Goal: Information Seeking & Learning: Learn about a topic

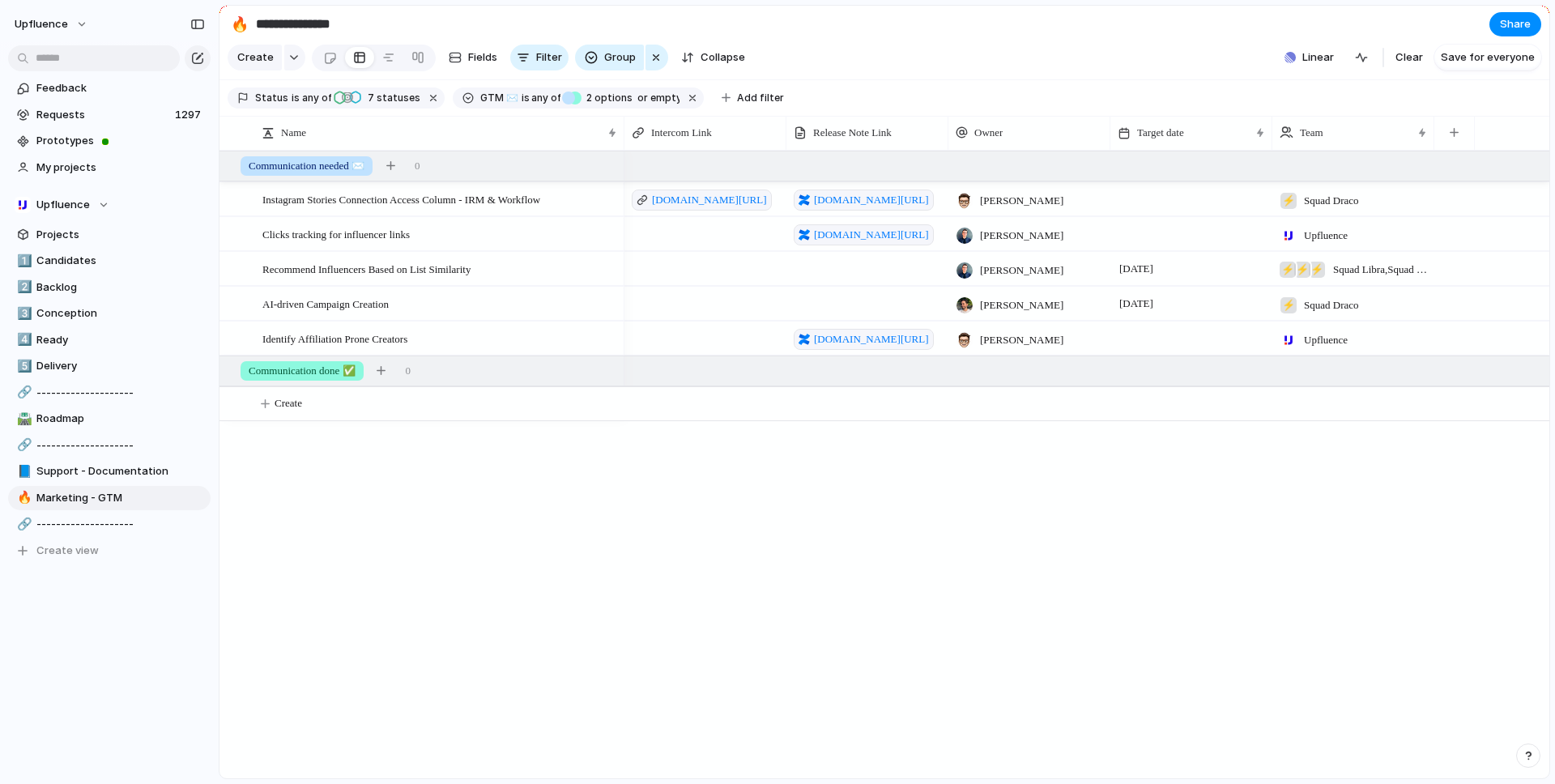
click at [668, 231] on div at bounding box center [705, 233] width 162 height 33
paste textarea "**********"
type textarea "**********"
click at [699, 496] on div "[DOMAIN_NAME][URL] [DOMAIN_NAME][URL] Simon Boxus ⚡ Squad Draco [DOMAIN_NAME][U…" at bounding box center [1087, 465] width 925 height 628
click at [711, 232] on span "[DOMAIN_NAME][URL]" at bounding box center [710, 234] width 115 height 16
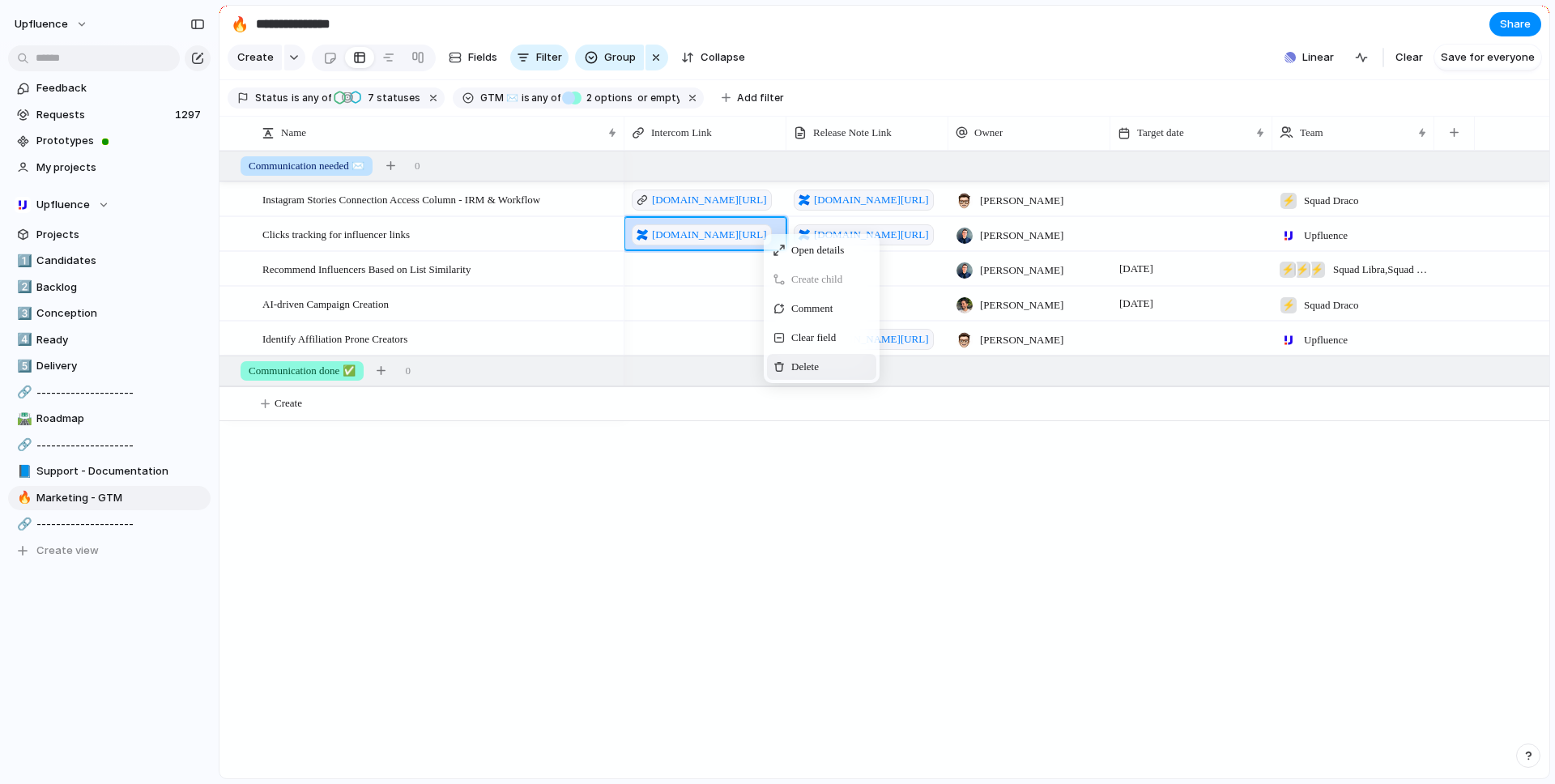
click at [794, 365] on span "Delete" at bounding box center [805, 367] width 27 height 16
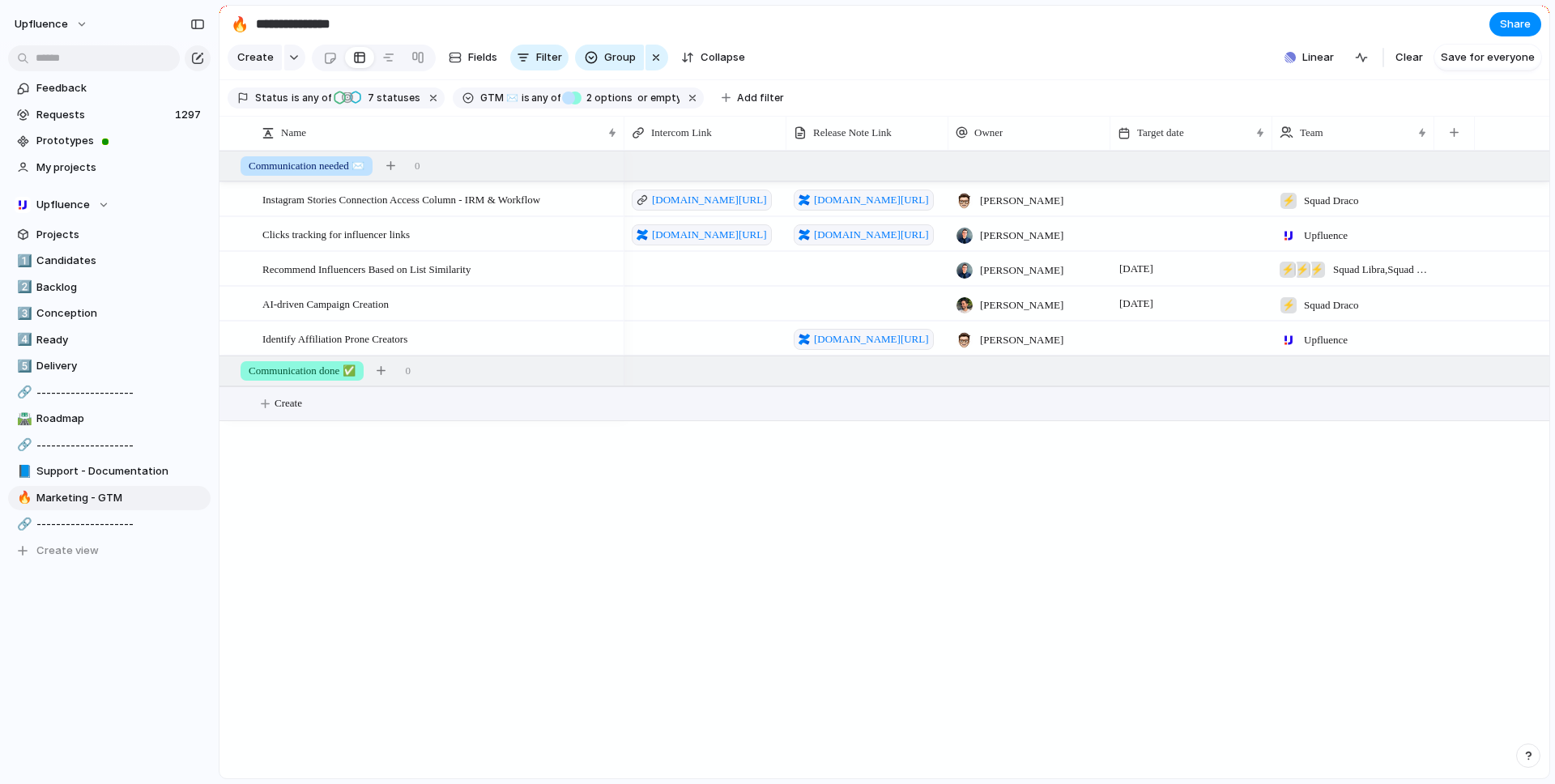
click at [713, 398] on button "Create" at bounding box center [906, 403] width 1339 height 33
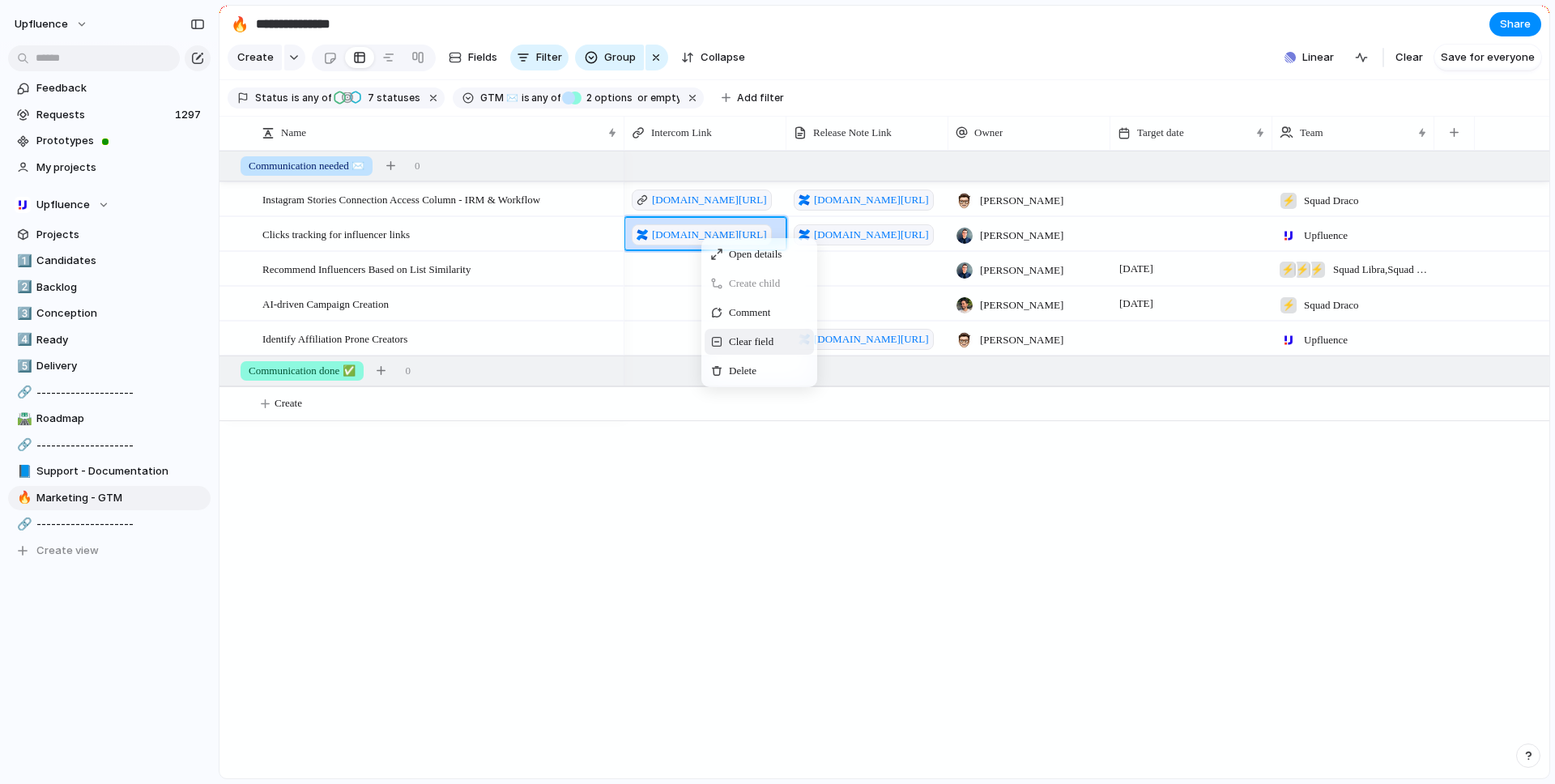
click at [757, 339] on span "Clear field" at bounding box center [751, 341] width 44 height 16
click at [898, 269] on div at bounding box center [867, 268] width 162 height 33
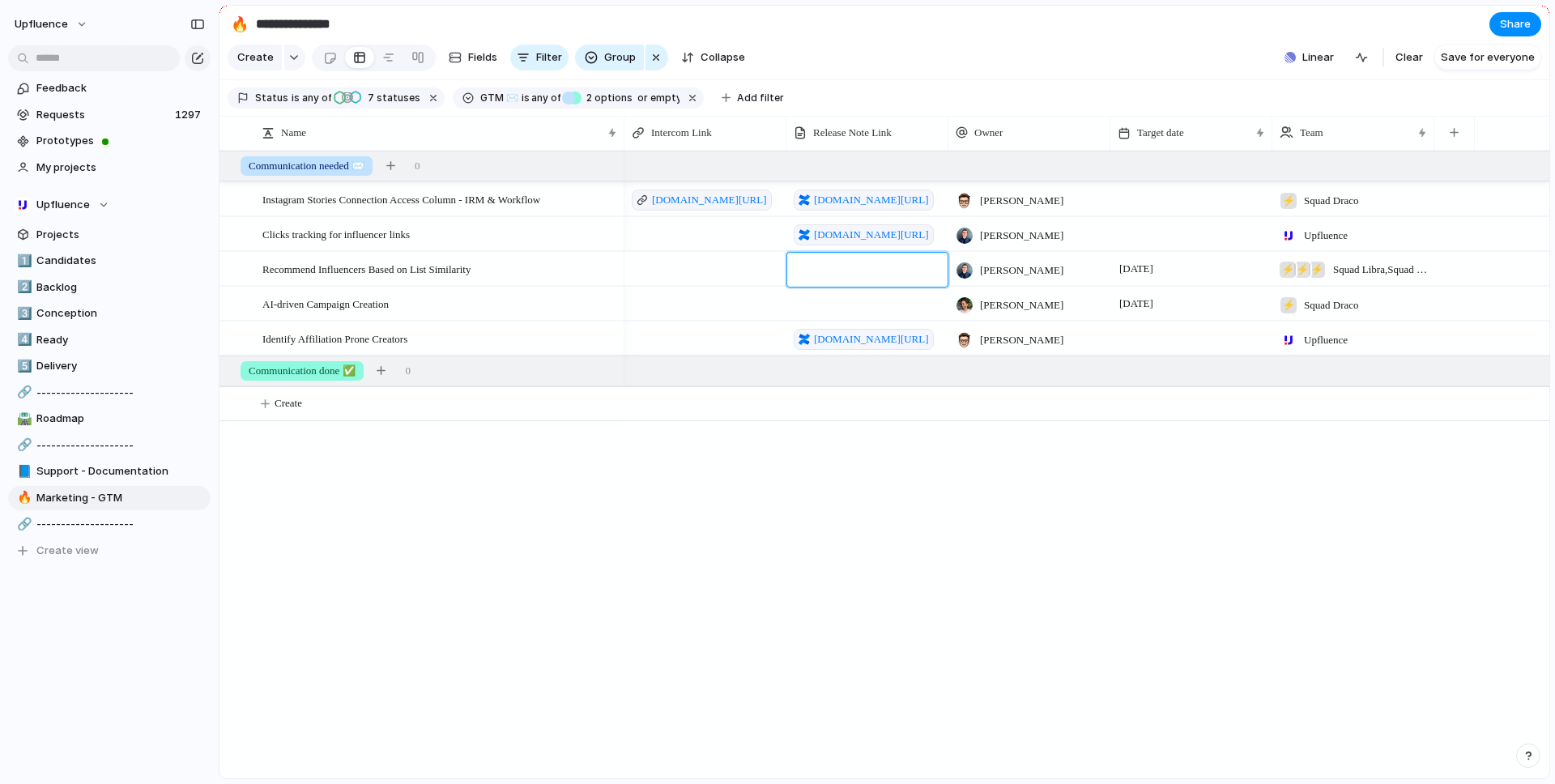
type textarea "**********"
click at [879, 300] on div at bounding box center [867, 303] width 162 height 33
type textarea "**********"
click at [808, 492] on div "[DOMAIN_NAME][URL] [DOMAIN_NAME][URL] Simon Boxus ⚡ Squad Draco [DOMAIN_NAME][U…" at bounding box center [1087, 465] width 925 height 628
click at [867, 205] on span "[DOMAIN_NAME][URL]" at bounding box center [872, 199] width 115 height 16
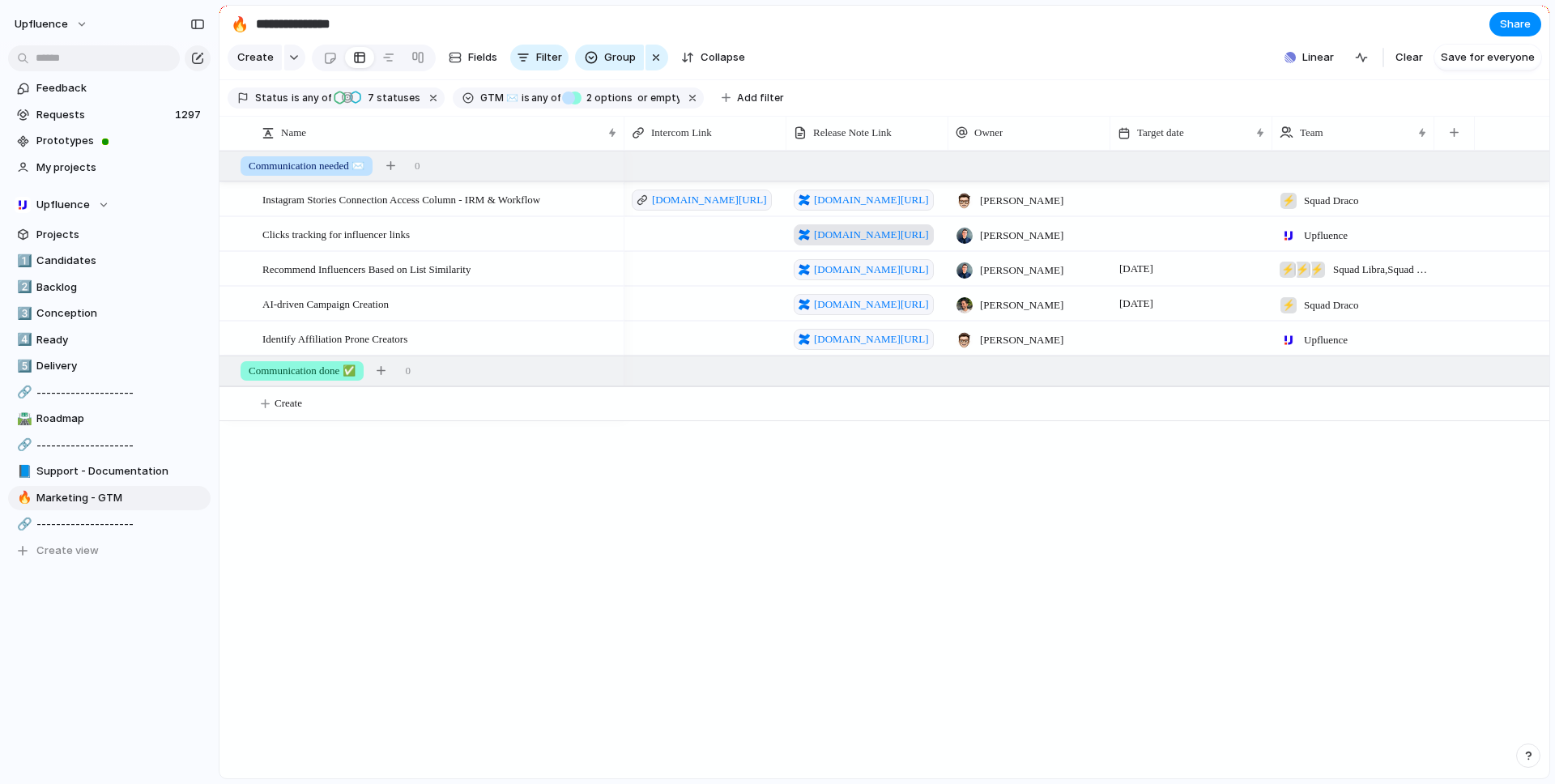
click at [871, 237] on span "[DOMAIN_NAME][URL]" at bounding box center [872, 234] width 115 height 16
click at [877, 233] on span "[DOMAIN_NAME][URL]" at bounding box center [872, 234] width 115 height 16
click at [383, 233] on span "Clicks tracking for influencer links" at bounding box center [336, 233] width 148 height 19
click at [881, 270] on span "[DOMAIN_NAME][URL]" at bounding box center [872, 269] width 115 height 16
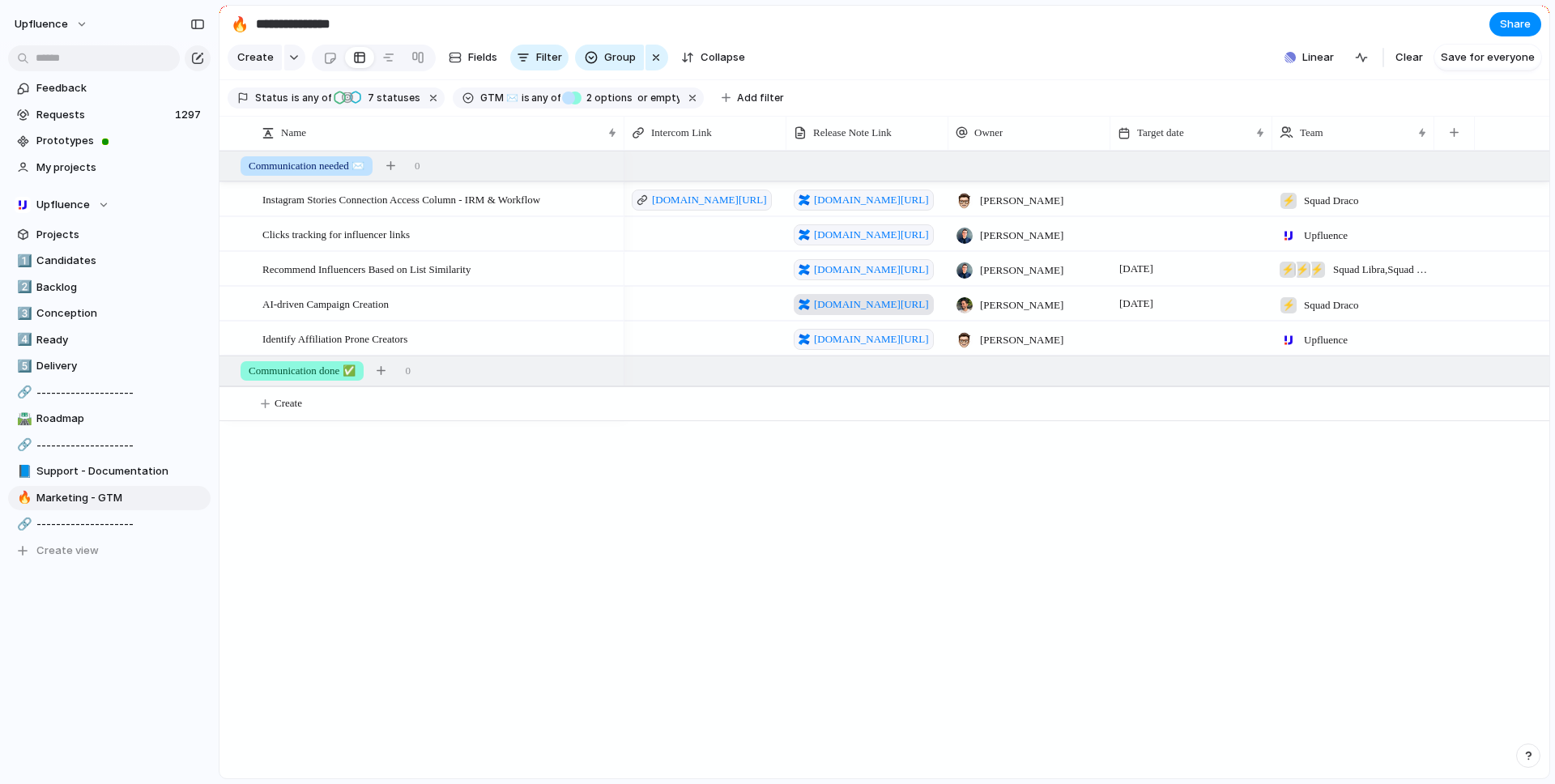
click at [899, 309] on span "[DOMAIN_NAME][URL]" at bounding box center [872, 304] width 115 height 16
click at [879, 341] on span "[DOMAIN_NAME][URL]" at bounding box center [872, 339] width 115 height 16
click at [991, 493] on div "[DOMAIN_NAME][URL] [DOMAIN_NAME][URL] Simon Boxus ⚡ Squad Draco [DOMAIN_NAME][U…" at bounding box center [1087, 465] width 925 height 628
click at [648, 484] on div "[DOMAIN_NAME][URL] [DOMAIN_NAME][URL] Simon Boxus ⚡ Squad Draco [DOMAIN_NAME][U…" at bounding box center [1087, 465] width 925 height 628
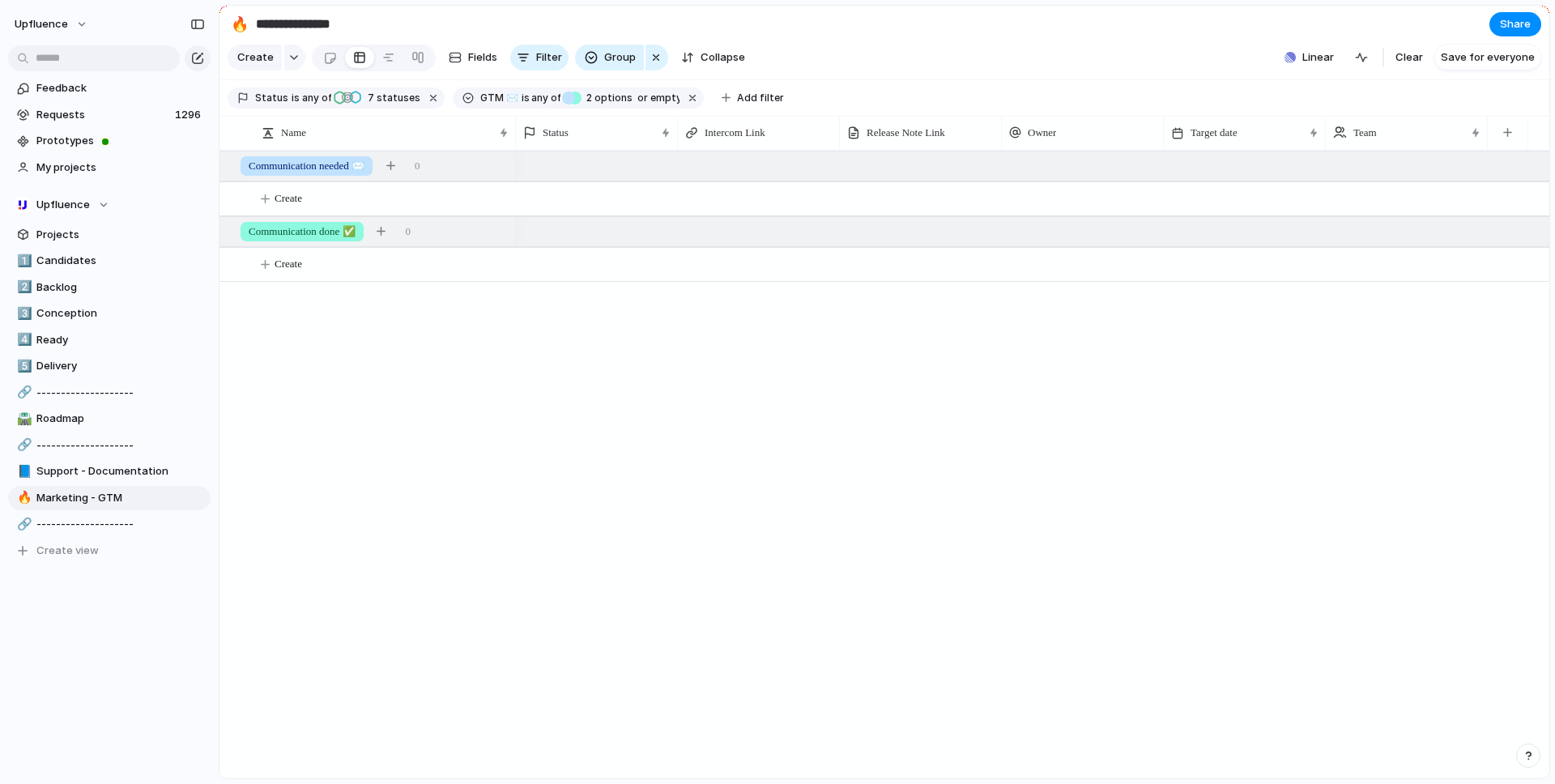
click at [676, 400] on div at bounding box center [1033, 465] width 1034 height 628
